Goal: Transaction & Acquisition: Obtain resource

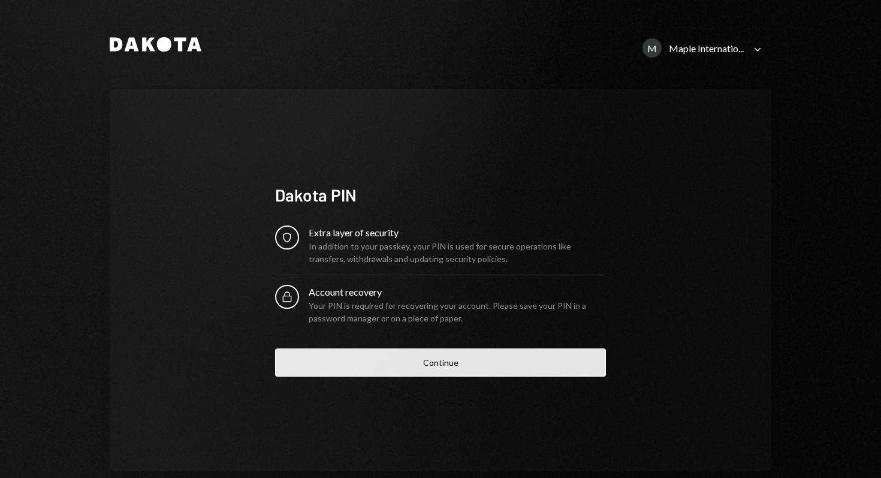
click at [361, 368] on button "Continue" at bounding box center [440, 362] width 331 height 28
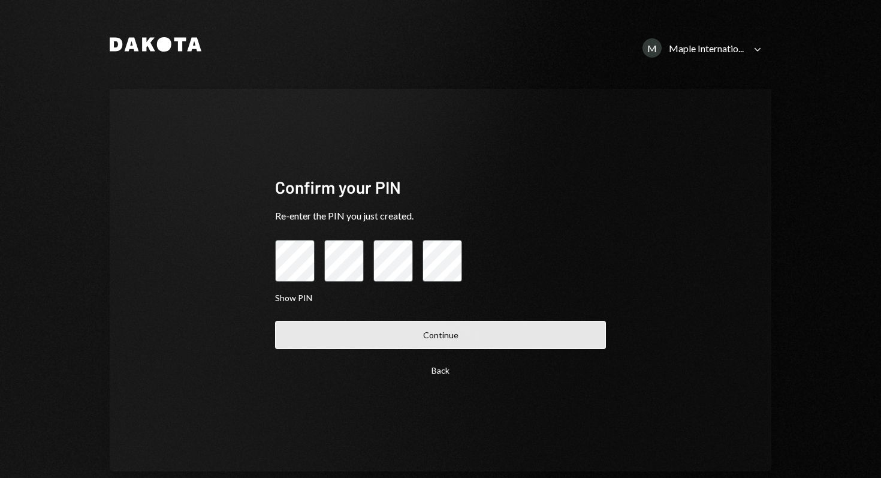
click at [474, 338] on button "Continue" at bounding box center [440, 335] width 331 height 28
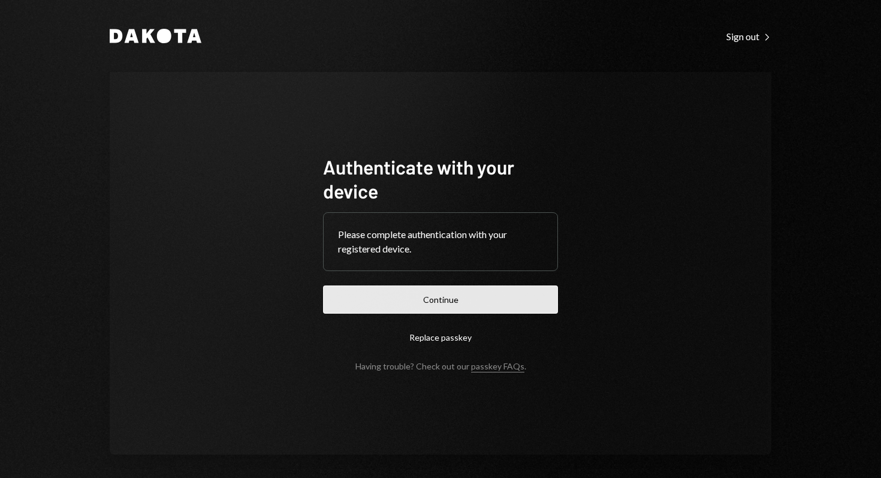
click at [460, 301] on button "Continue" at bounding box center [440, 299] width 235 height 28
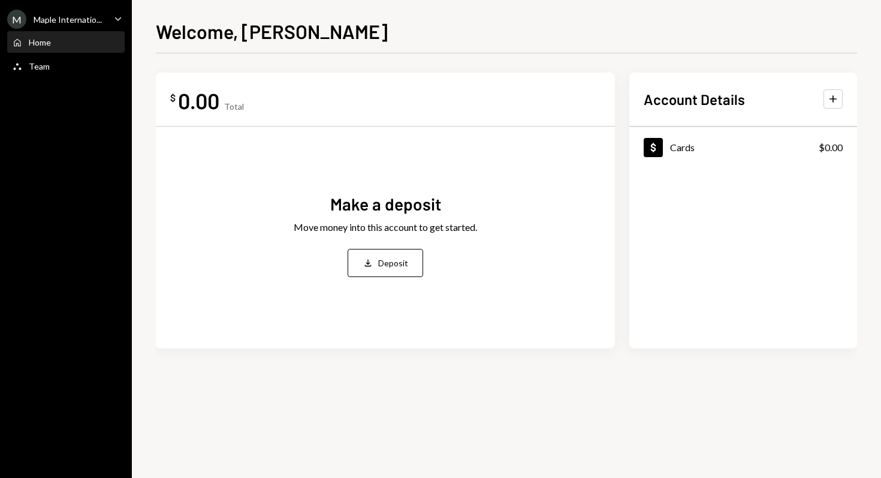
click at [728, 95] on h2 "Account Details" at bounding box center [694, 99] width 101 height 20
click at [839, 100] on button "Plus" at bounding box center [832, 98] width 19 height 19
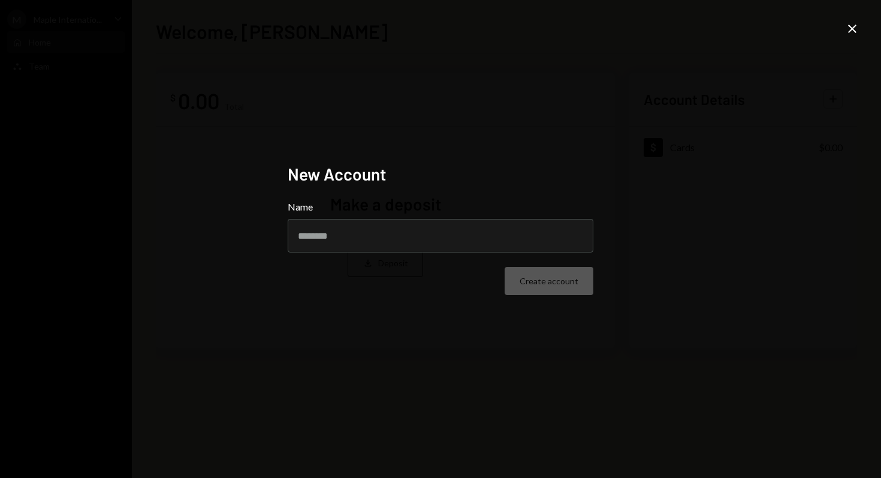
click at [856, 30] on icon "Close" at bounding box center [852, 29] width 14 height 14
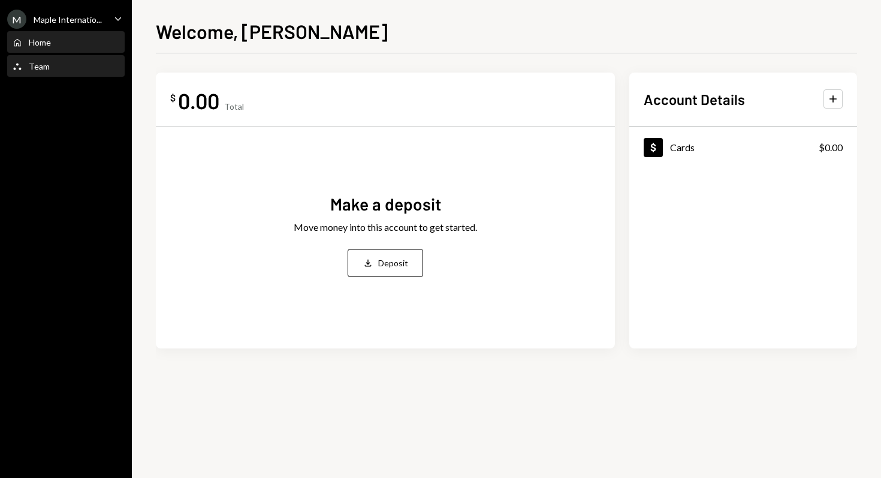
click at [49, 62] on div "Team Team" at bounding box center [66, 66] width 108 height 11
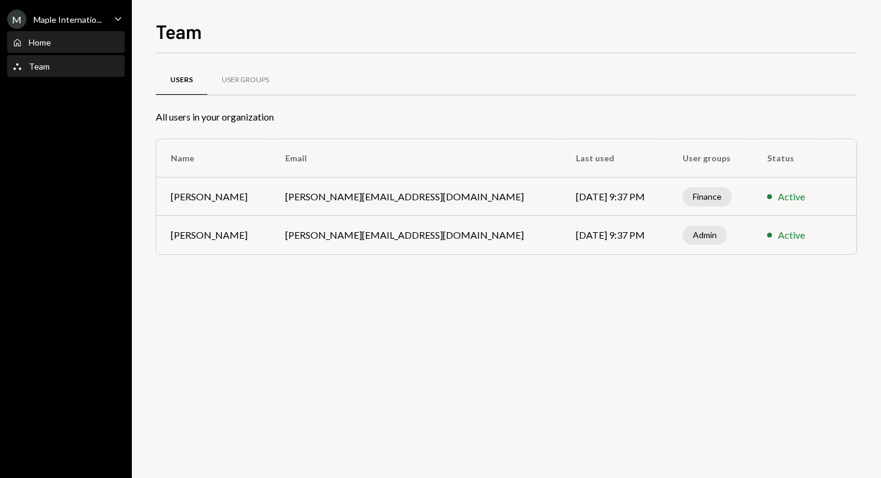
click at [47, 41] on div "Home" at bounding box center [40, 42] width 22 height 10
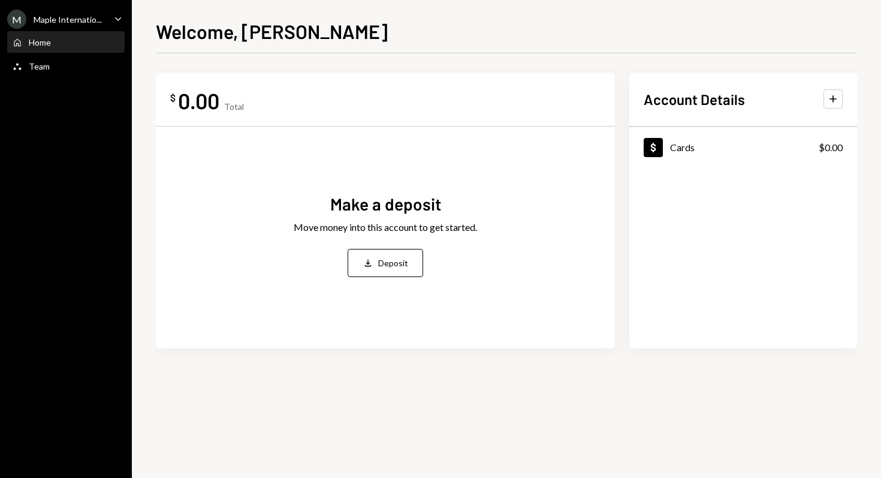
click at [110, 14] on div "M Maple Internatio... Caret Down" at bounding box center [66, 19] width 132 height 19
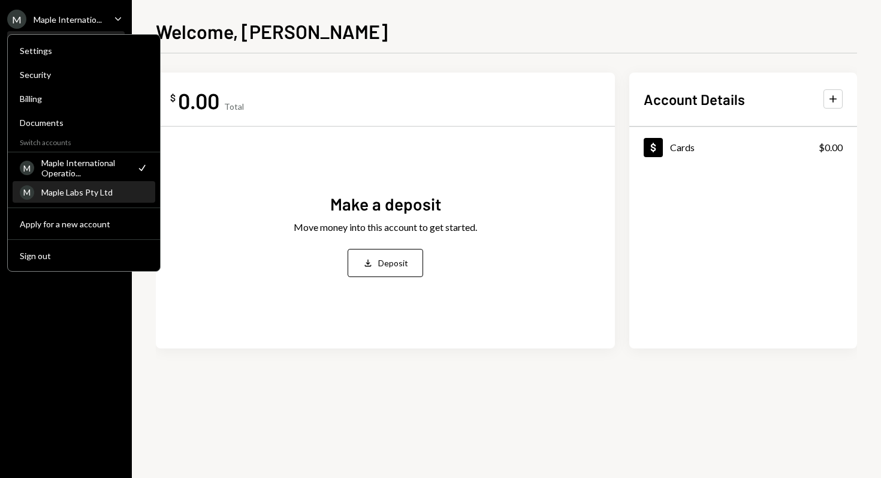
click at [49, 194] on div "Maple Labs Pty Ltd" at bounding box center [94, 192] width 107 height 10
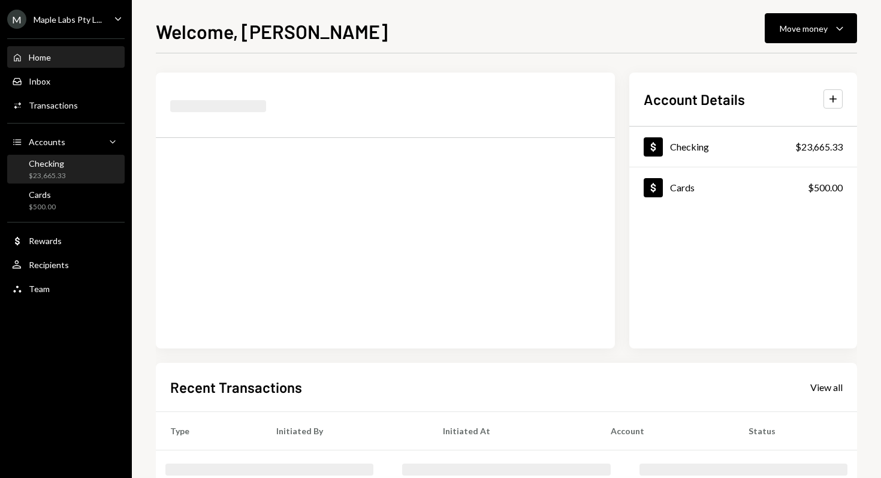
click at [49, 176] on div "$23,665.33" at bounding box center [47, 176] width 37 height 10
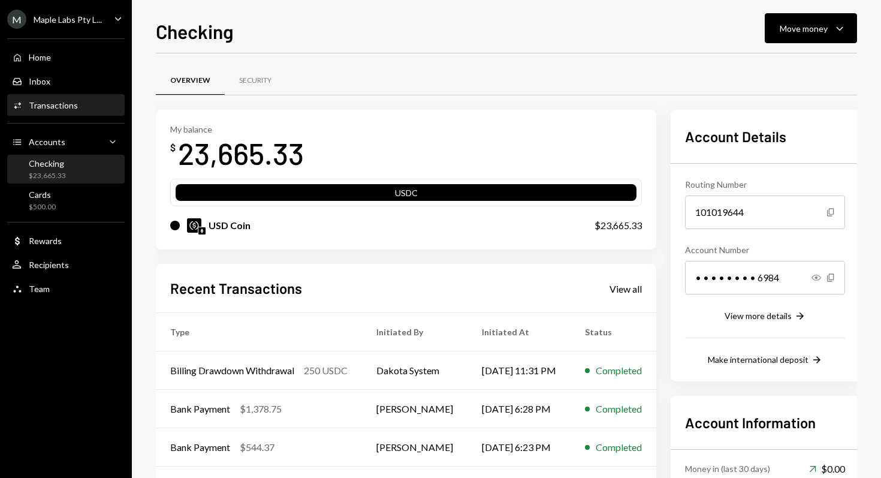
click at [93, 105] on div "Activities Transactions" at bounding box center [66, 105] width 108 height 11
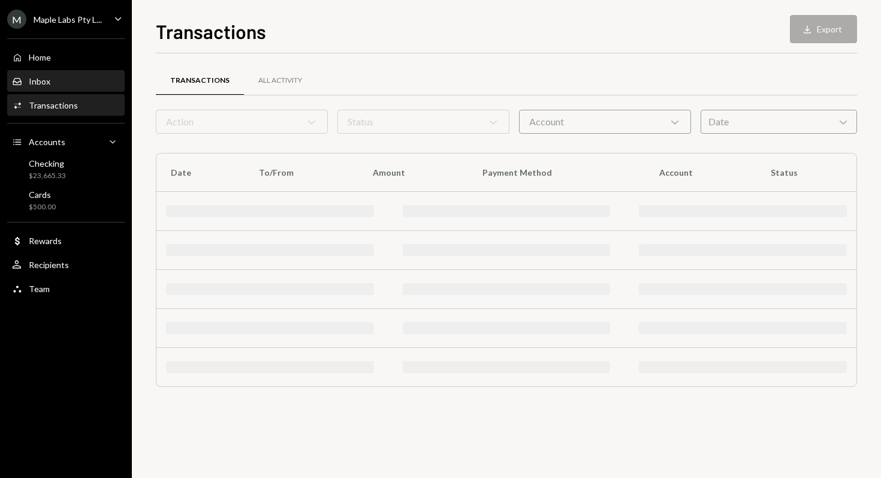
click at [80, 80] on div "Inbox Inbox" at bounding box center [66, 81] width 108 height 11
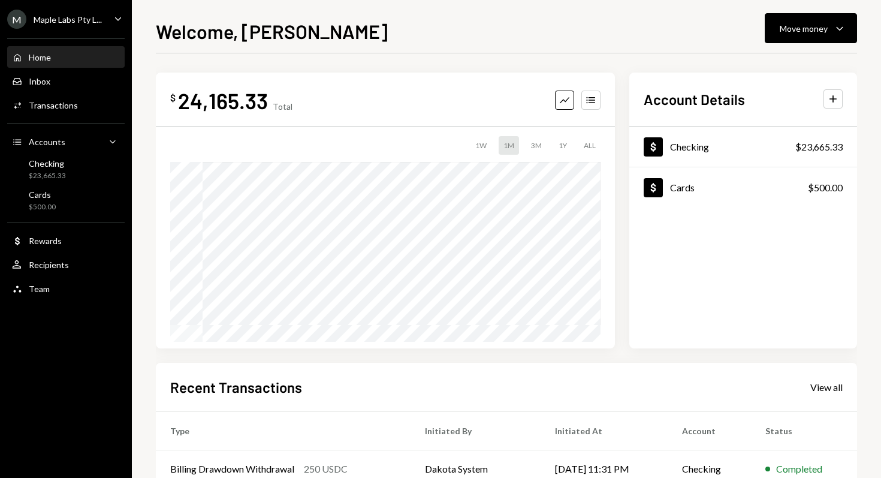
click at [68, 24] on div "Maple Labs Pty L..." at bounding box center [68, 19] width 68 height 10
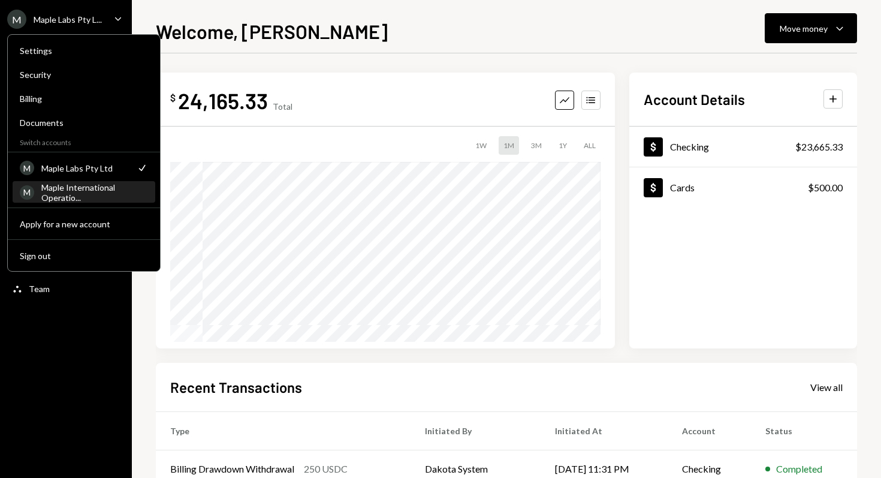
click at [49, 189] on div "Maple International Operatio..." at bounding box center [94, 192] width 107 height 20
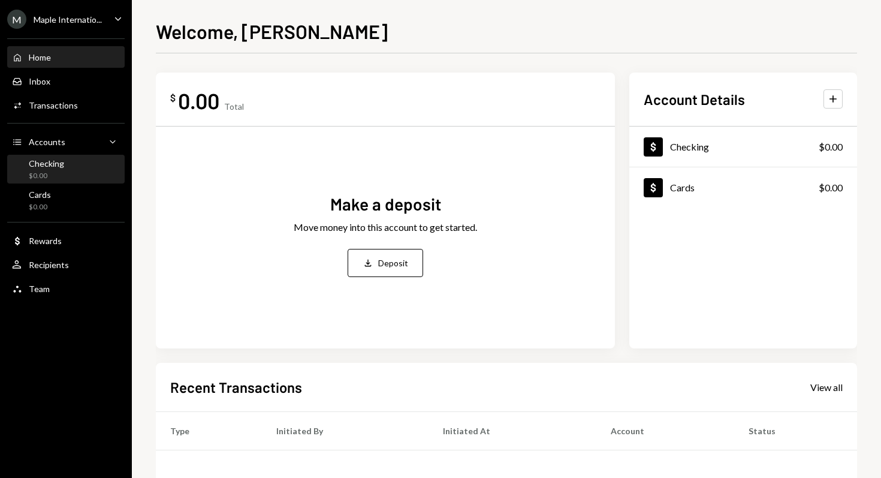
click at [76, 168] on div "Checking $0.00" at bounding box center [66, 169] width 108 height 23
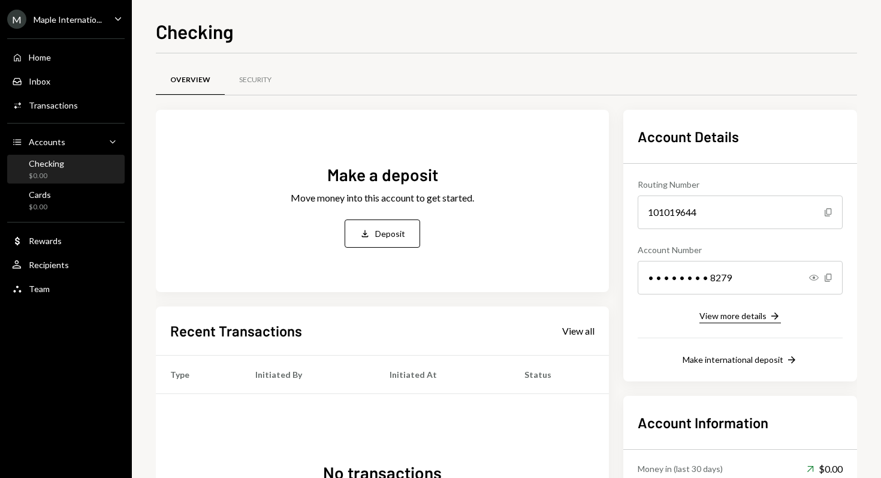
click at [727, 311] on div "View more details" at bounding box center [732, 315] width 67 height 10
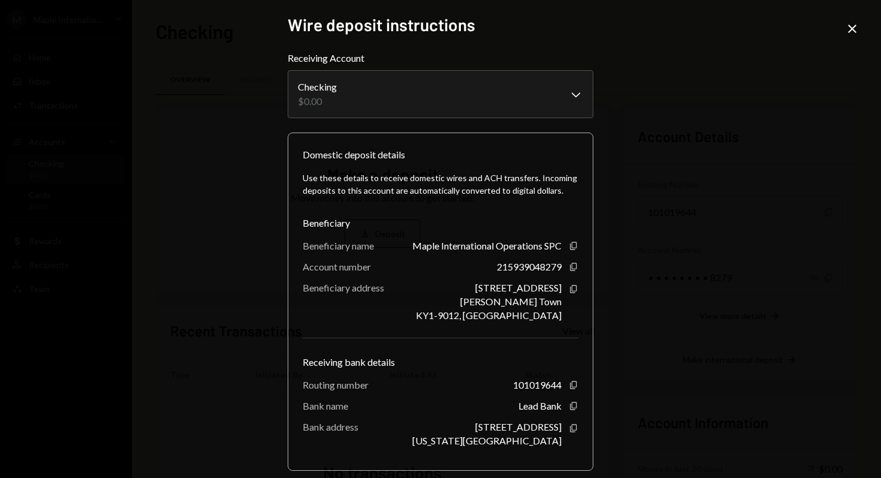
click at [856, 27] on icon "Close" at bounding box center [852, 29] width 14 height 14
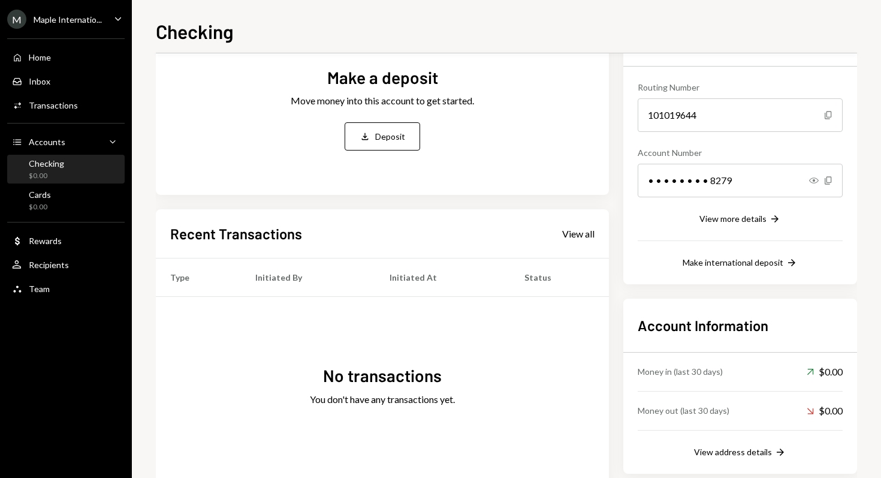
scroll to position [131, 0]
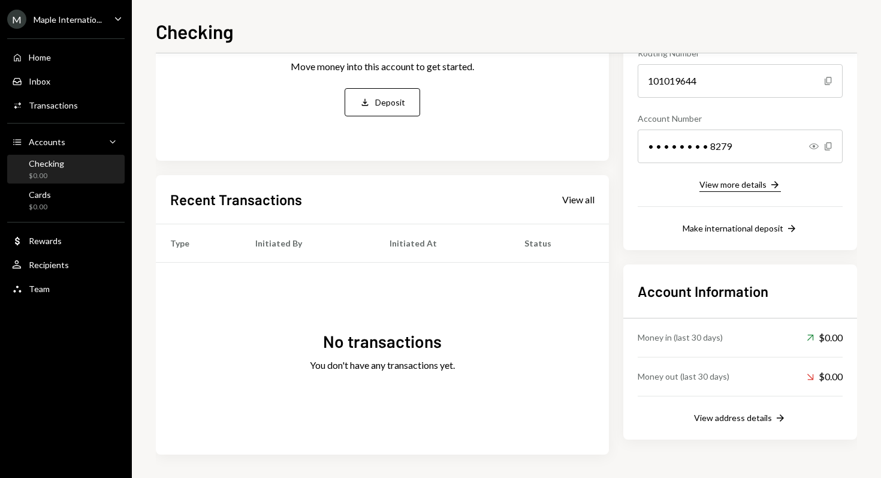
click at [724, 183] on div "View more details" at bounding box center [732, 184] width 67 height 10
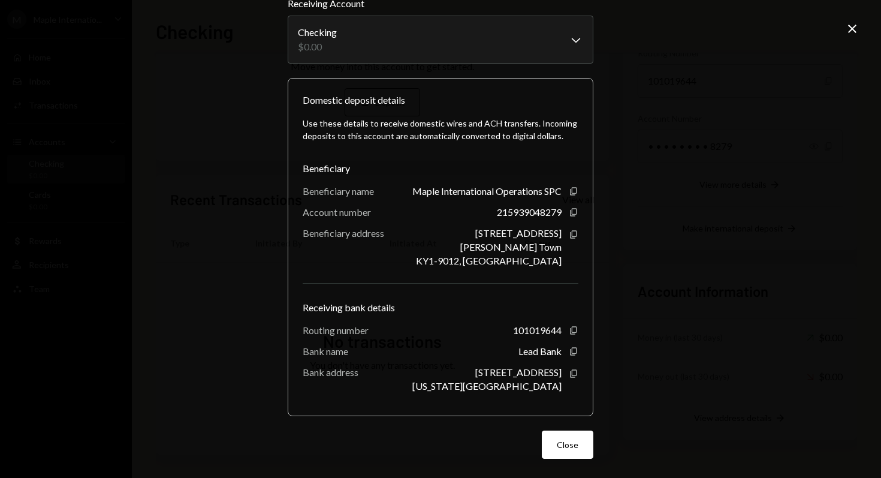
scroll to position [0, 0]
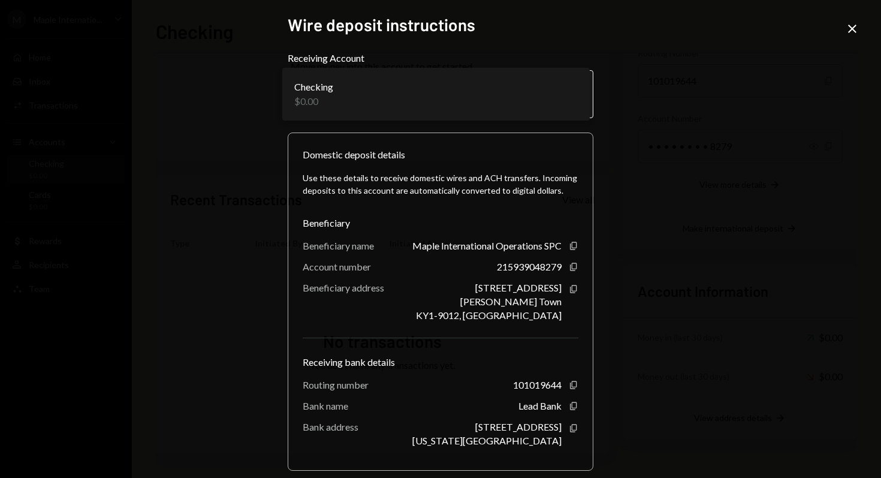
click at [569, 90] on body "**********" at bounding box center [440, 239] width 881 height 478
click at [853, 30] on icon at bounding box center [852, 29] width 8 height 8
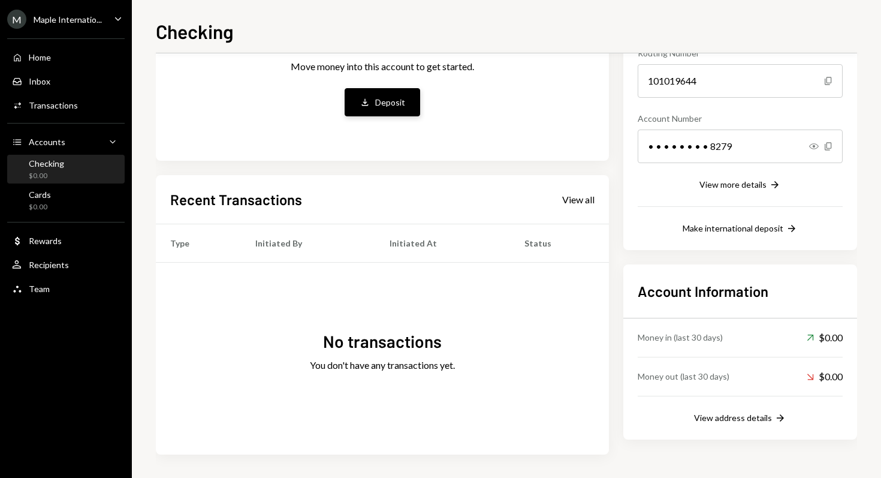
click at [367, 102] on icon "Deposit" at bounding box center [365, 102] width 11 height 11
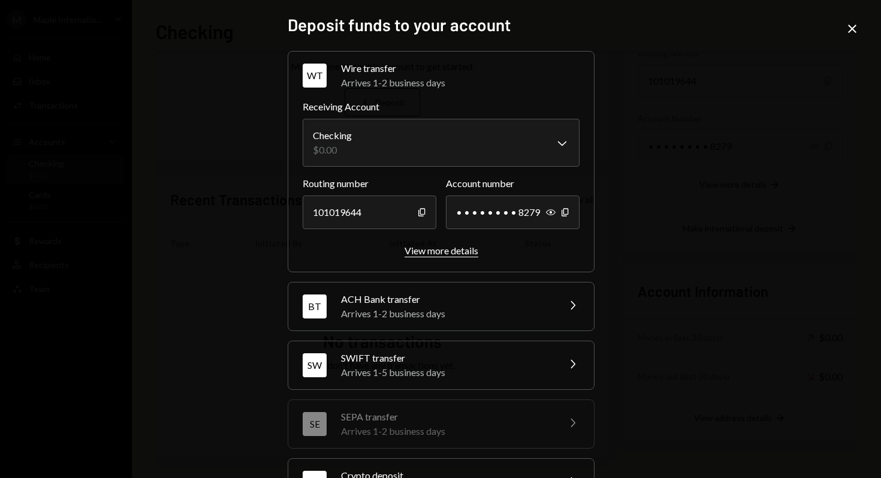
click at [438, 254] on div "View more details" at bounding box center [441, 249] width 74 height 11
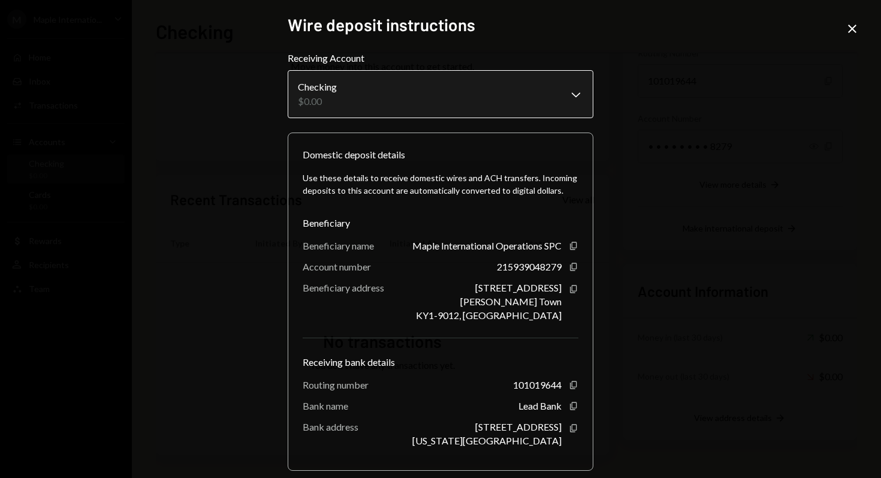
click at [572, 98] on body "**********" at bounding box center [440, 239] width 881 height 478
click at [862, 25] on div "**********" at bounding box center [440, 239] width 881 height 478
click at [859, 29] on icon "Close" at bounding box center [852, 29] width 14 height 14
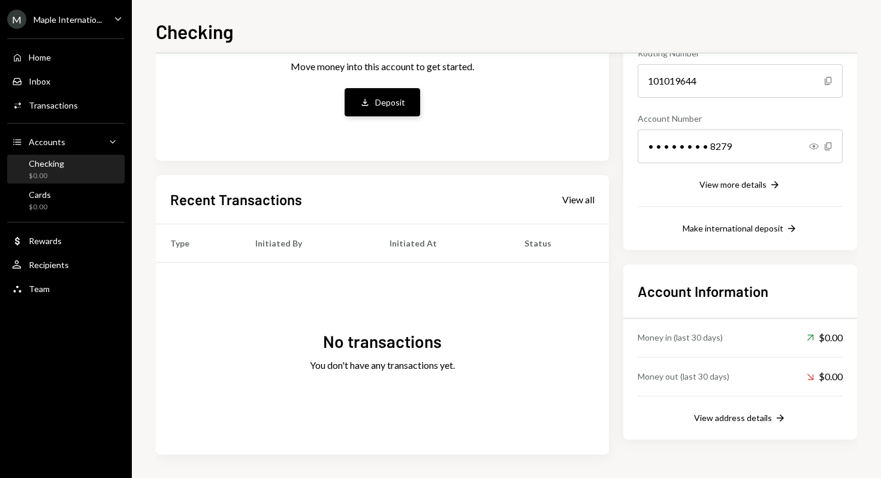
click at [393, 90] on button "Deposit Deposit" at bounding box center [383, 102] width 76 height 28
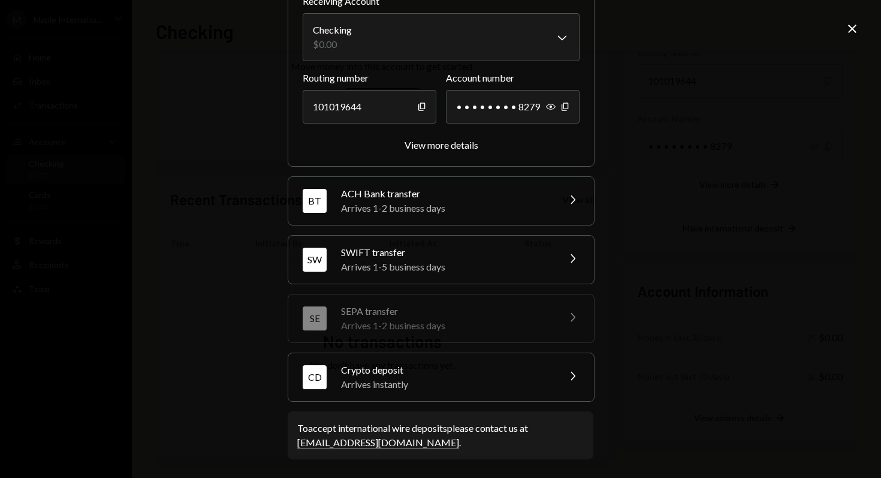
scroll to position [106, 0]
click at [370, 372] on div "Crypto deposit" at bounding box center [446, 369] width 210 height 14
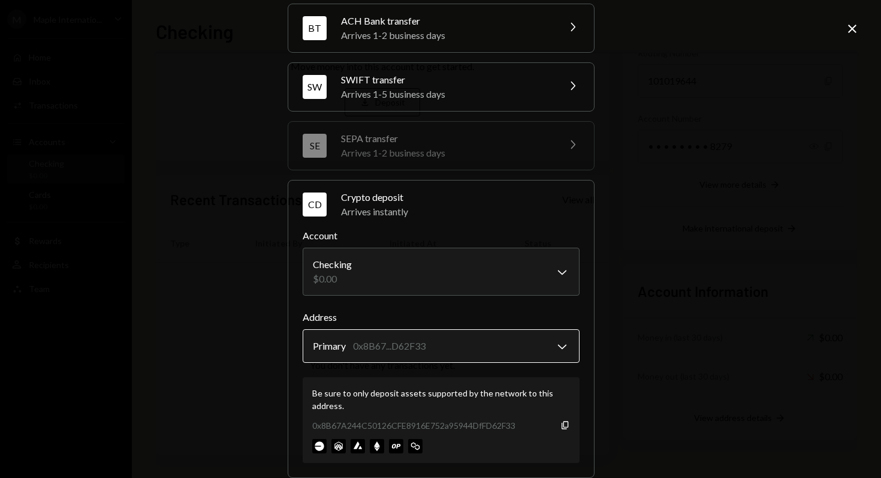
click at [377, 345] on body "M Maple Internatio... Caret Down Home Home Inbox Inbox Activities Transactions …" at bounding box center [440, 239] width 881 height 478
click at [849, 26] on icon at bounding box center [852, 29] width 8 height 8
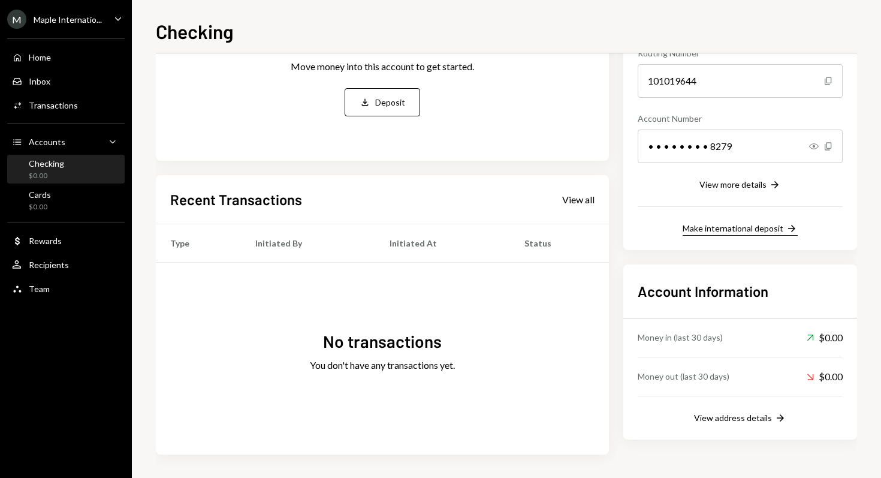
click at [756, 227] on div "Make international deposit" at bounding box center [733, 228] width 101 height 10
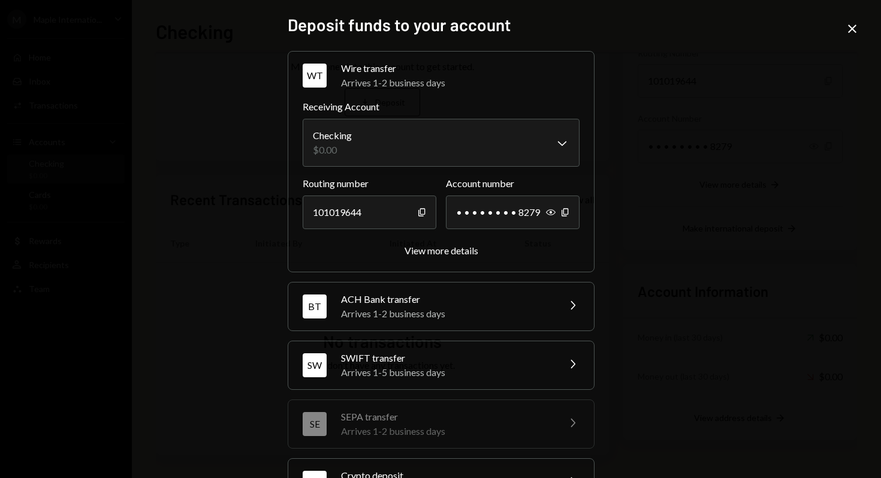
click at [853, 29] on icon at bounding box center [852, 29] width 8 height 8
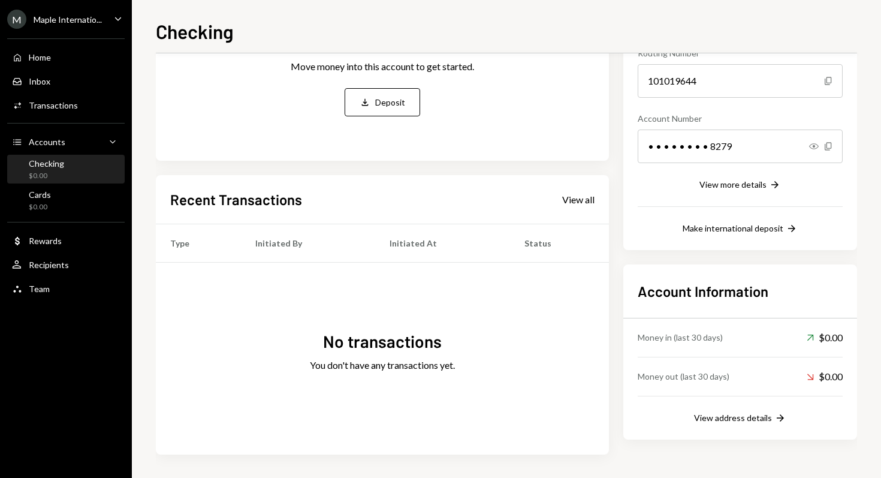
scroll to position [0, 0]
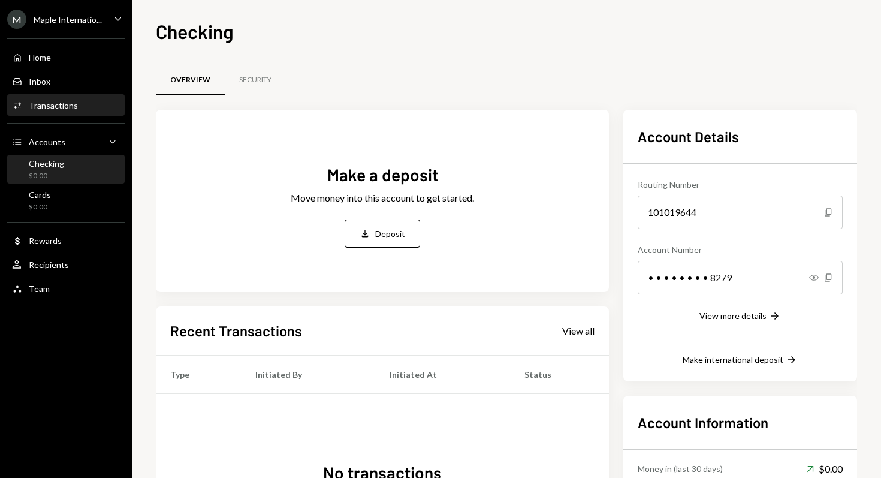
click at [66, 101] on div "Transactions" at bounding box center [53, 105] width 49 height 10
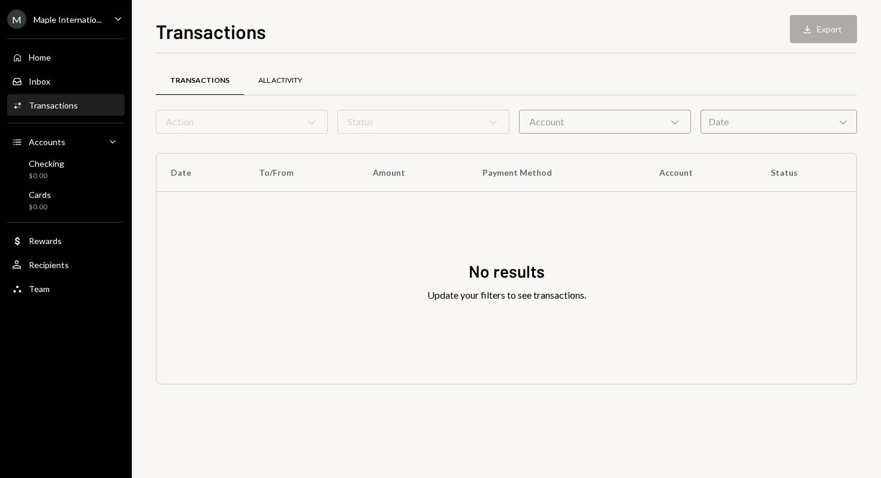
click at [284, 87] on div "All Activity" at bounding box center [280, 81] width 73 height 29
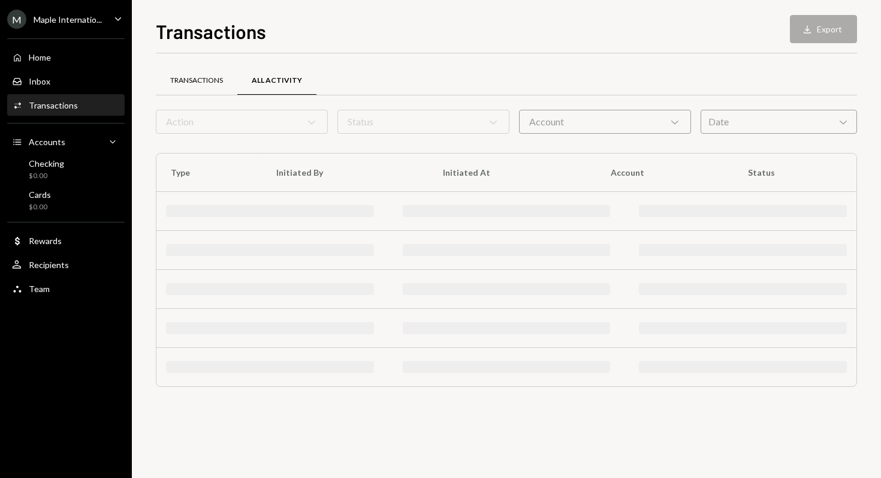
click at [198, 87] on div "Transactions" at bounding box center [196, 81] width 81 height 29
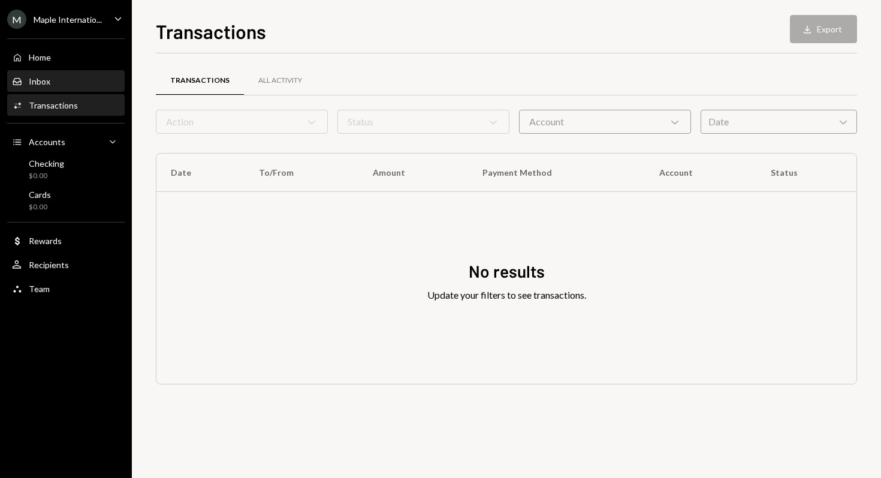
click at [92, 81] on div "Inbox Inbox" at bounding box center [66, 81] width 108 height 11
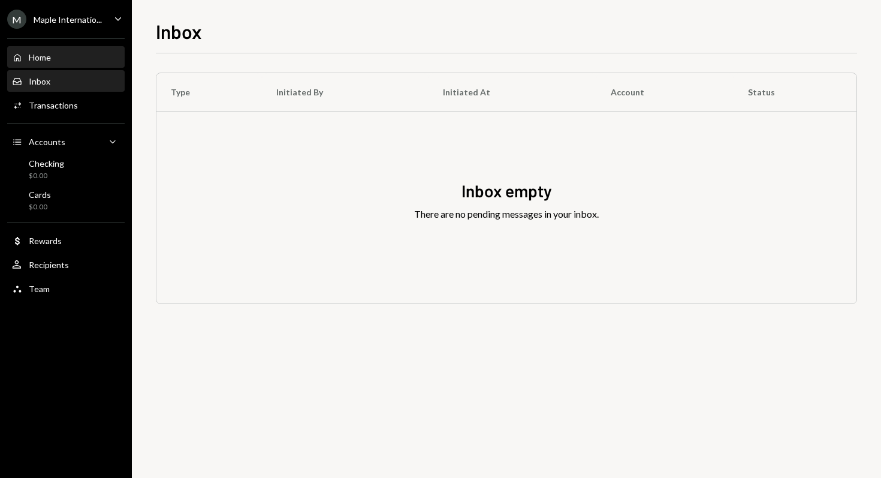
click at [86, 55] on div "Home Home" at bounding box center [66, 57] width 108 height 11
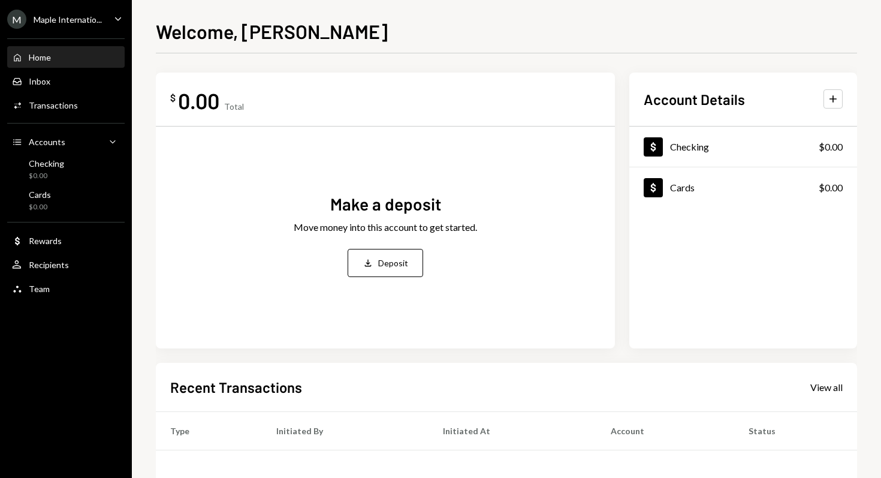
click at [70, 17] on div "Maple Internatio..." at bounding box center [68, 19] width 68 height 10
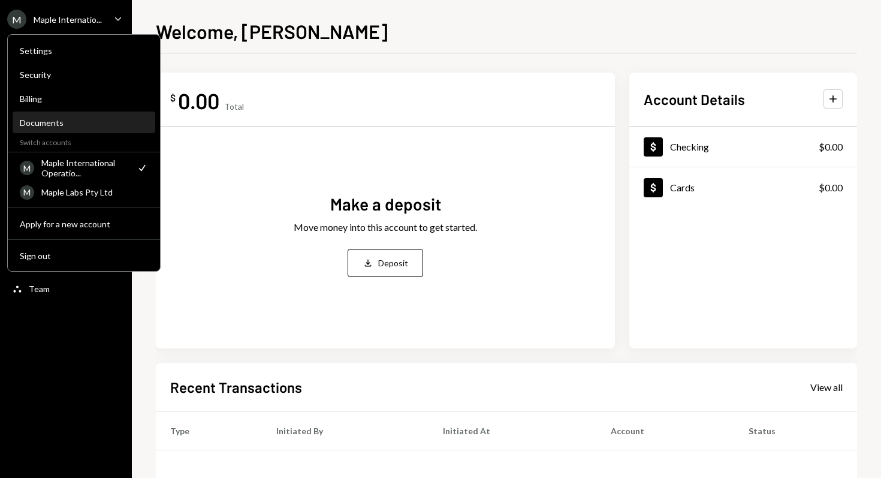
click at [43, 118] on div "Documents" at bounding box center [84, 122] width 128 height 10
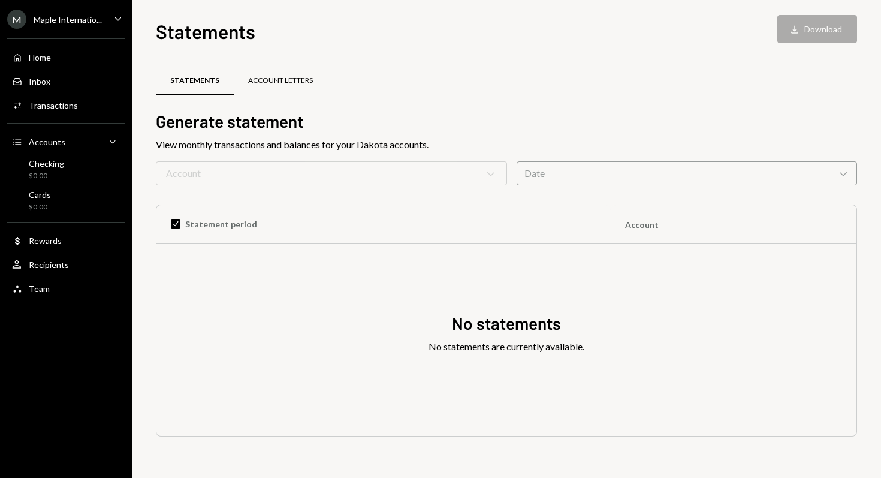
click at [306, 79] on div "Account Letters" at bounding box center [280, 81] width 65 height 10
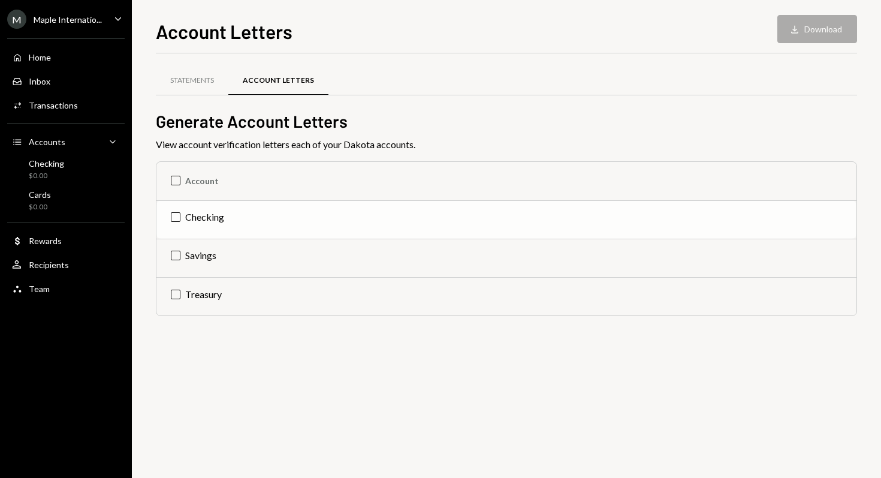
click at [181, 224] on td "Checking" at bounding box center [506, 219] width 700 height 38
click at [820, 31] on button "Download Download" at bounding box center [817, 29] width 80 height 28
click at [179, 180] on th "Account" at bounding box center [506, 181] width 700 height 38
click at [200, 83] on div "Statements" at bounding box center [192, 81] width 44 height 10
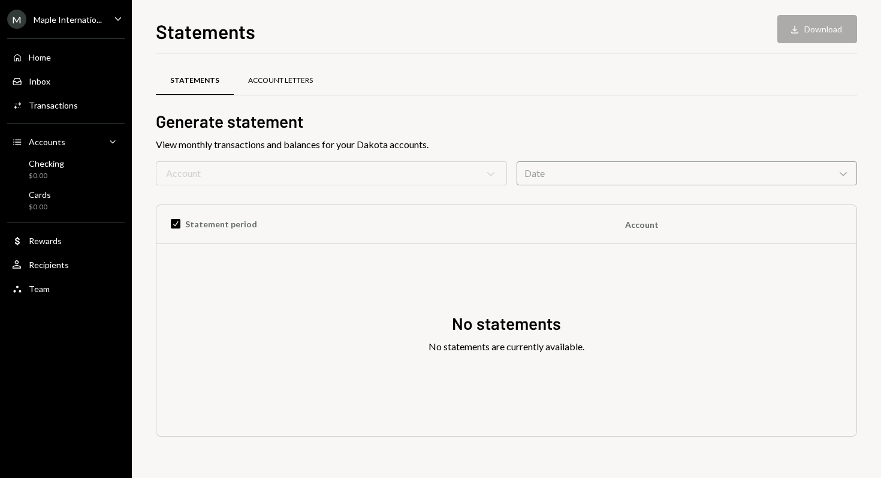
click at [261, 89] on div "Account Letters" at bounding box center [280, 81] width 93 height 29
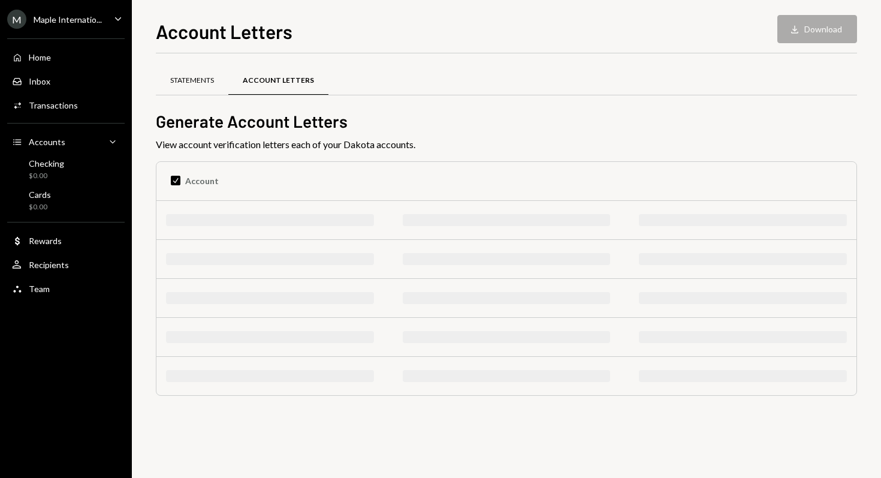
click at [194, 80] on div "Statements" at bounding box center [192, 81] width 44 height 10
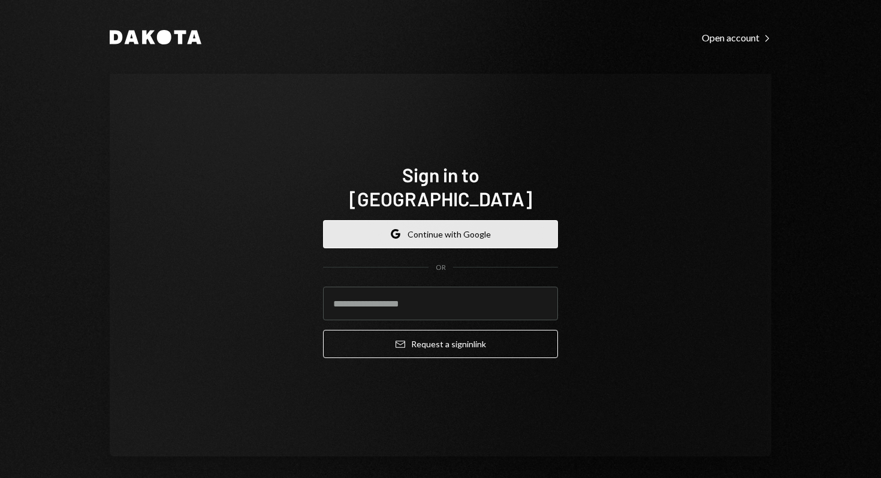
click at [478, 222] on button "Google Continue with Google" at bounding box center [440, 234] width 235 height 28
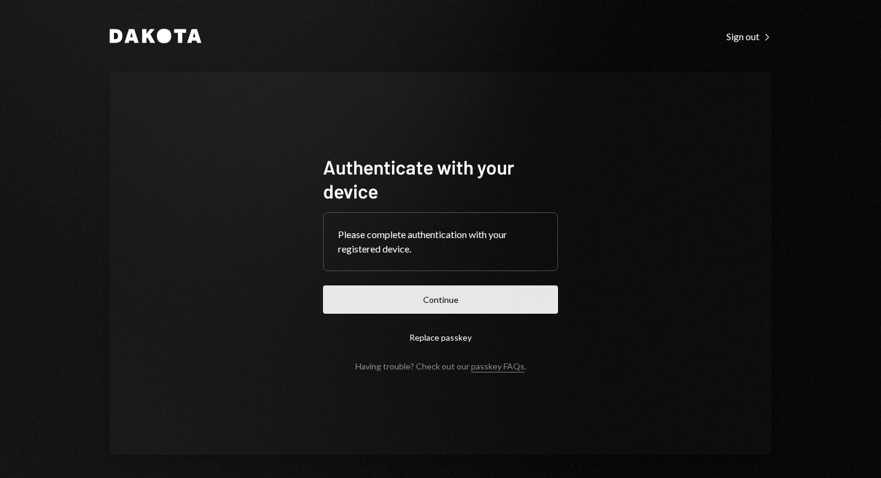
click at [445, 293] on button "Continue" at bounding box center [440, 299] width 235 height 28
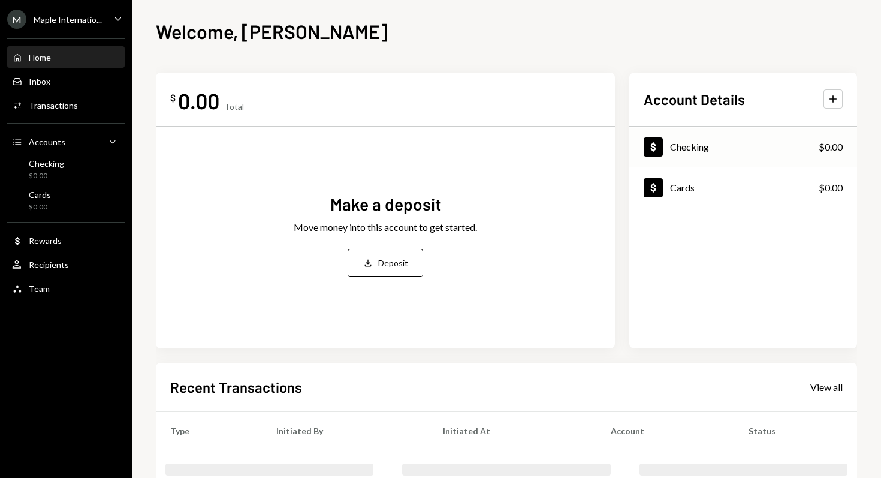
click at [711, 146] on div "Dollar Checking $0.00" at bounding box center [743, 147] width 228 height 39
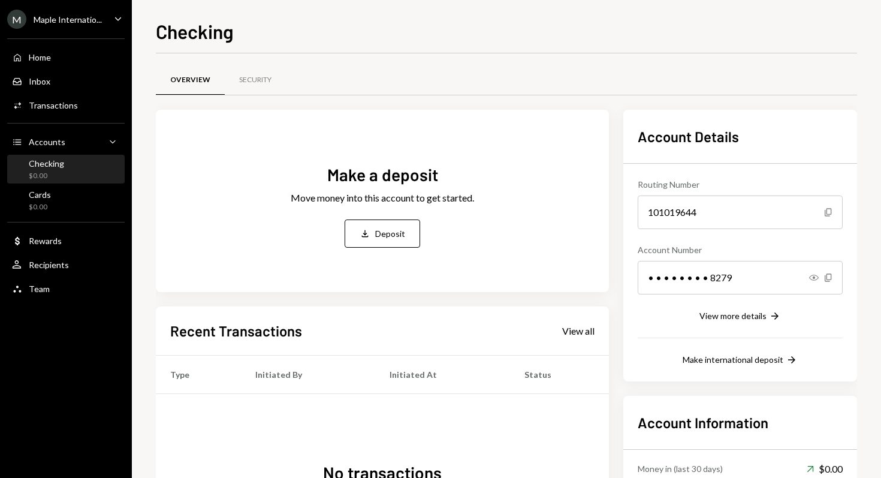
click at [706, 324] on div "Routing Number [FINANCIAL_ID] Copy Account Number • • • • • • • • 8279 Show Cop…" at bounding box center [740, 265] width 205 height 203
click at [707, 312] on div "View more details" at bounding box center [732, 315] width 67 height 10
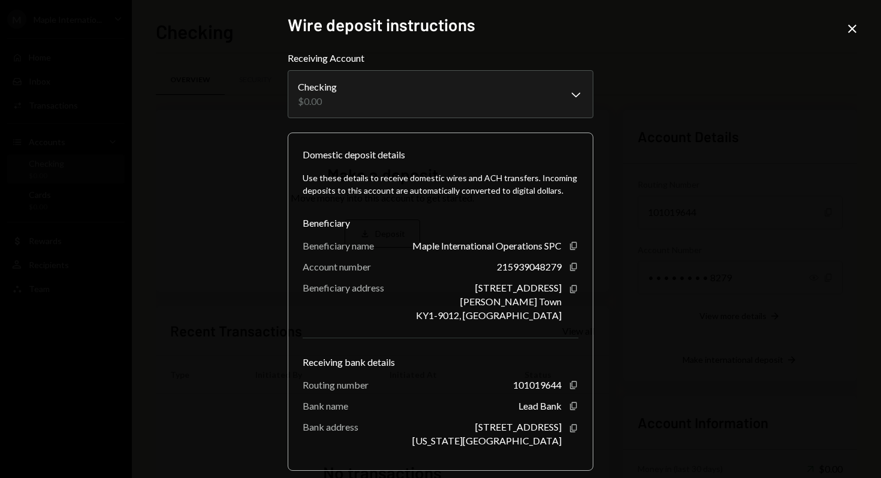
click at [857, 29] on icon "Close" at bounding box center [852, 29] width 14 height 14
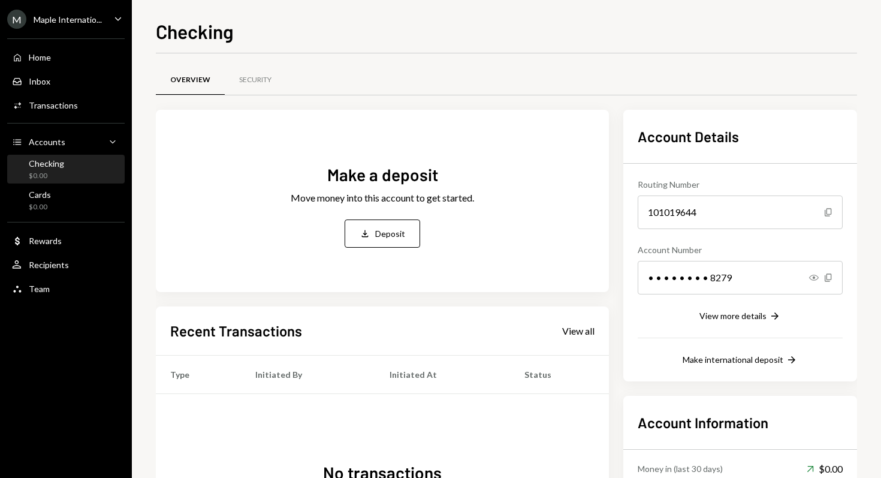
click at [738, 370] on div "Account Details Routing Number 101019644 Copy Account Number • • • • • • • • 82…" at bounding box center [740, 245] width 234 height 271
click at [736, 367] on div "Account Details Routing Number 101019644 Copy Account Number • • • • • • • • 82…" at bounding box center [740, 245] width 234 height 271
click at [735, 360] on div "Make international deposit" at bounding box center [733, 359] width 101 height 10
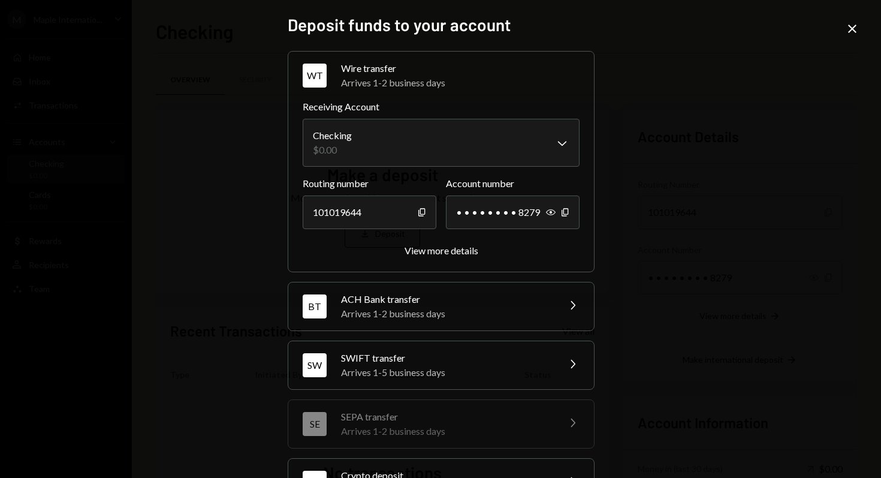
scroll to position [106, 0]
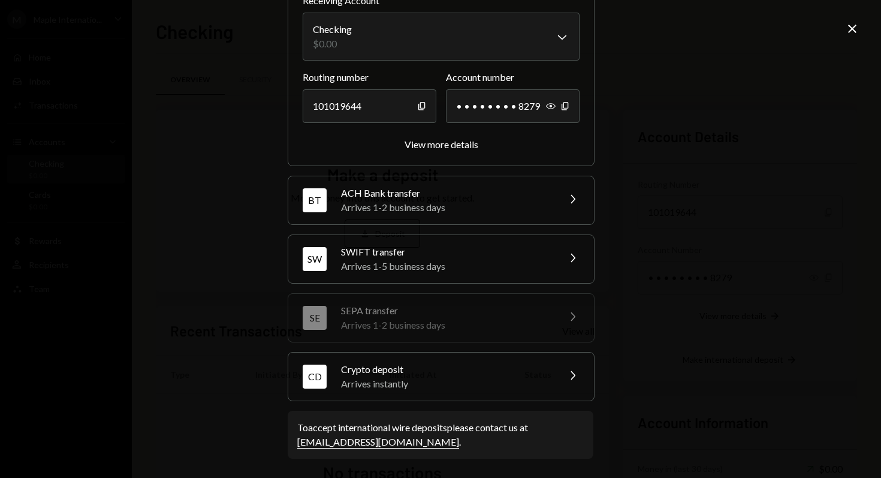
click at [402, 380] on div "Arrives instantly" at bounding box center [446, 383] width 210 height 14
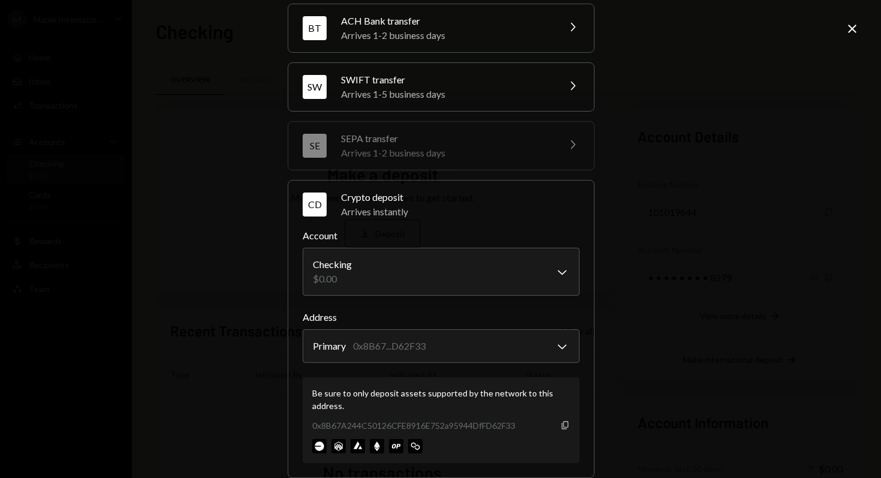
click at [563, 425] on icon "Copy" at bounding box center [565, 425] width 10 height 10
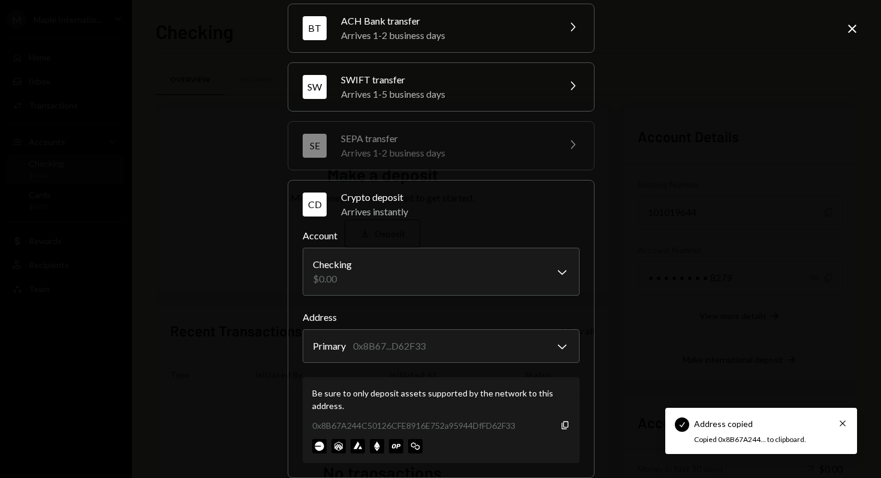
click at [853, 29] on icon "Close" at bounding box center [852, 29] width 14 height 14
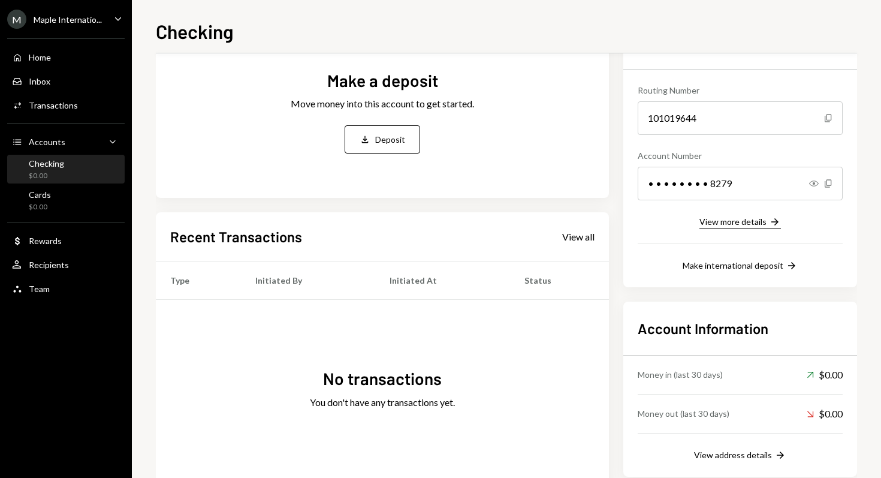
scroll to position [131, 0]
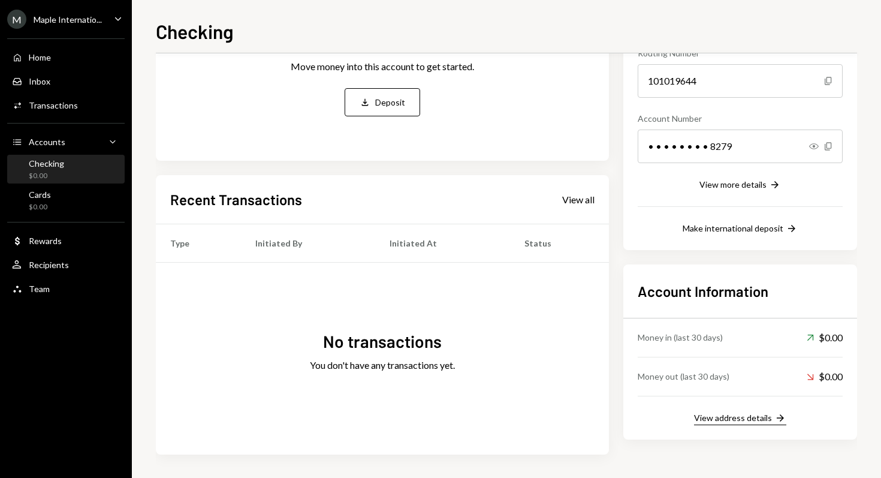
click at [748, 413] on div "View address details" at bounding box center [733, 417] width 78 height 10
